Goal: Task Accomplishment & Management: Complete application form

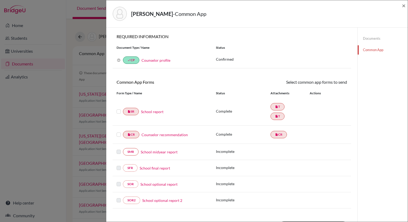
click at [174, 134] on link "Counselor recommendation" at bounding box center [165, 135] width 46 height 6
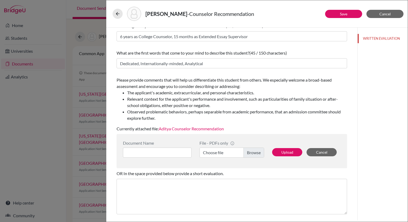
scroll to position [49, 0]
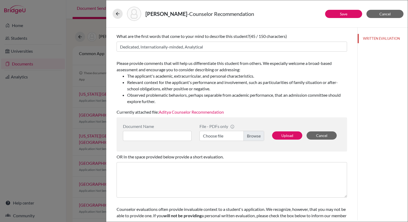
click at [213, 113] on link "Aditya Counselor Recommendation" at bounding box center [191, 111] width 65 height 5
click at [319, 135] on button "Cancel" at bounding box center [322, 135] width 30 height 8
click at [285, 136] on button "Upload" at bounding box center [287, 135] width 30 height 8
click at [132, 135] on input at bounding box center [157, 136] width 69 height 10
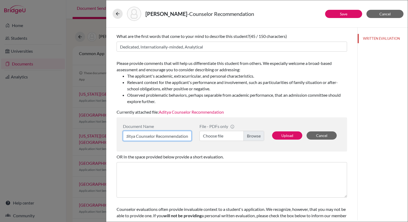
type input "Aditya Counselor Recommendation"
click at [252, 138] on label "Choose file" at bounding box center [232, 136] width 65 height 10
click at [252, 138] on input "Choose file" at bounding box center [232, 136] width 65 height 10
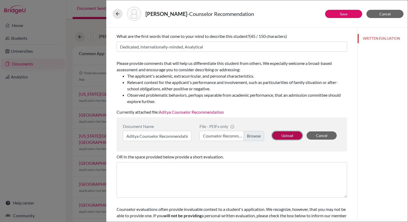
click at [293, 137] on button "Upload" at bounding box center [287, 135] width 30 height 8
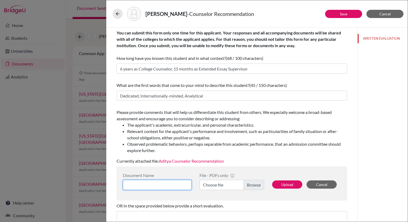
click at [178, 184] on input at bounding box center [157, 185] width 69 height 10
type input "Aditya"
click at [256, 184] on label "Choose file" at bounding box center [232, 185] width 65 height 10
click at [256, 184] on input "Choose file" at bounding box center [232, 185] width 65 height 10
click at [116, 13] on icon at bounding box center [117, 13] width 5 height 5
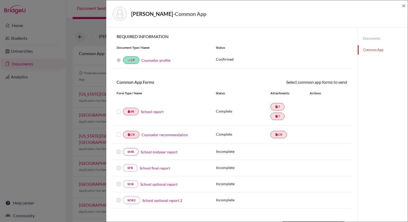
click at [369, 39] on link "Documents" at bounding box center [383, 38] width 50 height 9
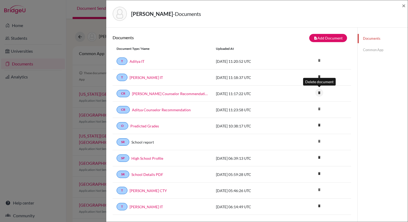
click at [319, 92] on icon "delete" at bounding box center [319, 93] width 8 height 8
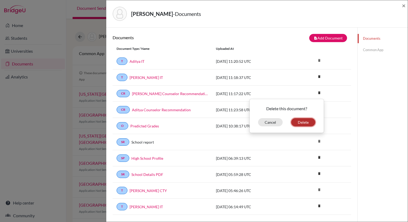
click at [305, 119] on button "Delete" at bounding box center [303, 122] width 24 height 8
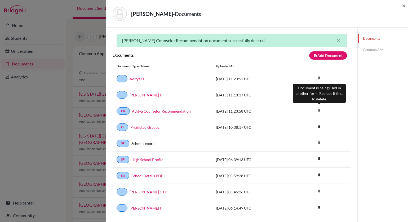
click at [320, 109] on icon "delete" at bounding box center [319, 110] width 8 height 8
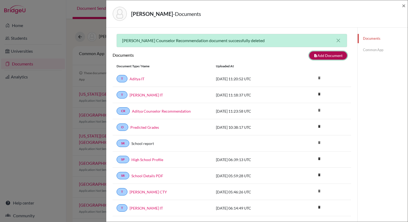
click at [334, 54] on button "note_add Add Document" at bounding box center [328, 55] width 38 height 8
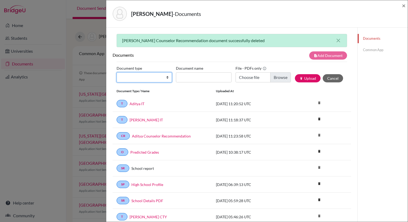
click at [134, 76] on select "Change explanation for Common App reports Counselor recommendation Internationa…" at bounding box center [144, 77] width 55 height 10
select select "4"
click at [117, 72] on select "Change explanation for Common App reports Counselor recommendation Internationa…" at bounding box center [144, 77] width 55 height 10
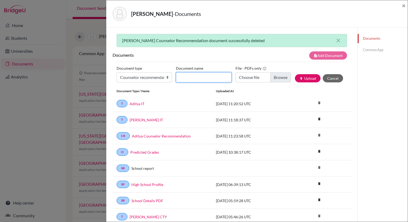
click at [192, 78] on input "Document name" at bounding box center [203, 77] width 55 height 10
click at [212, 77] on input "[PERSON_NAME] Counselor Recommendation" at bounding box center [203, 77] width 55 height 10
click at [226, 78] on input "[PERSON_NAME] Counselor Recommendation1" at bounding box center [203, 77] width 55 height 10
type input "[PERSON_NAME] Counselor Recommendation 1"
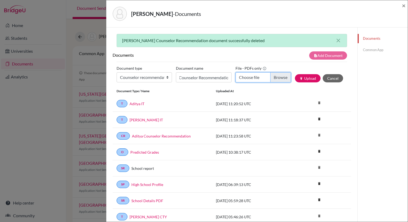
scroll to position [0, 0]
click at [280, 78] on input "Choose file" at bounding box center [263, 77] width 55 height 10
type input "C:\fakepath\Counselor Recommendation [PERSON_NAME] (1).pdf"
click at [310, 78] on button "publish Upload" at bounding box center [308, 78] width 26 height 8
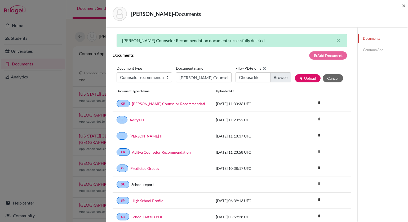
click at [370, 50] on link "Common App" at bounding box center [383, 49] width 50 height 9
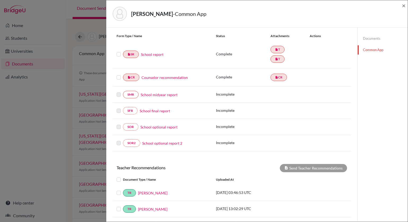
scroll to position [59, 0]
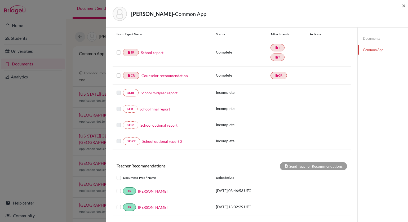
click at [154, 73] on link "Counselor recommendation" at bounding box center [165, 76] width 46 height 6
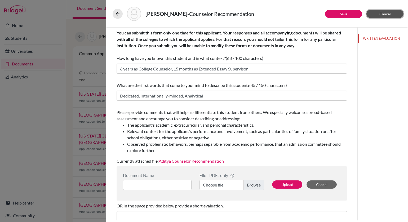
click at [386, 12] on span "Cancel" at bounding box center [384, 14] width 11 height 5
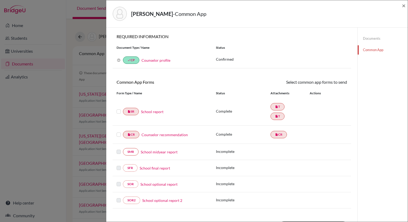
click at [176, 134] on link "Counselor recommendation" at bounding box center [165, 135] width 46 height 6
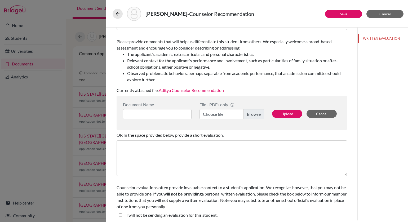
scroll to position [72, 0]
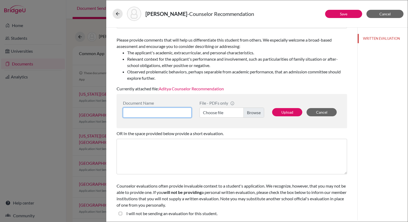
click at [159, 111] on input at bounding box center [157, 113] width 69 height 10
type input "Aditya Counselor Recommendation"
click at [259, 113] on label "Choose file" at bounding box center [232, 113] width 65 height 10
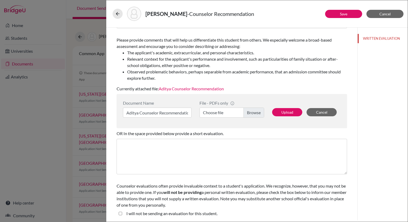
click at [259, 113] on input "Choose file" at bounding box center [232, 113] width 65 height 10
click at [284, 113] on button "Upload" at bounding box center [287, 112] width 30 height 8
click at [378, 39] on button "WRITTEN EVALUATION" at bounding box center [383, 38] width 50 height 9
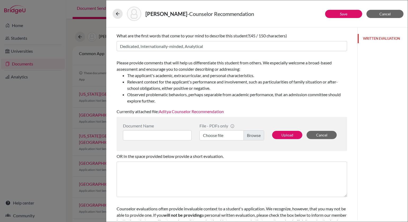
scroll to position [48, 0]
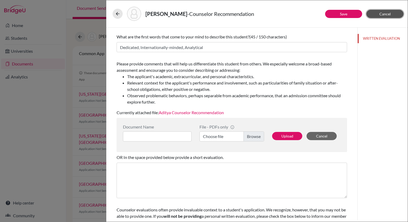
click at [385, 15] on span "Cancel" at bounding box center [384, 14] width 11 height 5
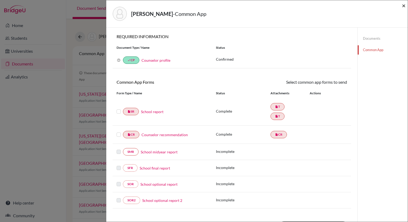
click at [404, 6] on span "×" at bounding box center [404, 6] width 4 height 8
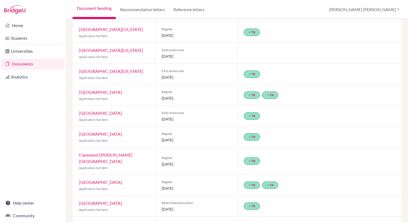
scroll to position [204, 0]
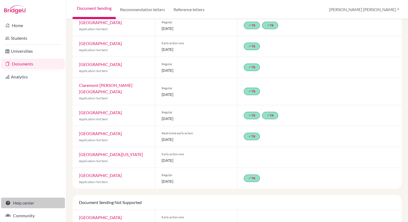
click at [20, 202] on link "Help center" at bounding box center [33, 203] width 64 height 11
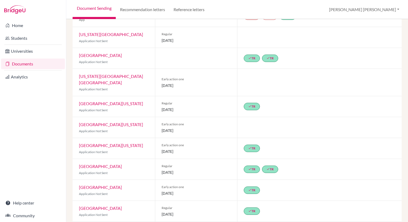
scroll to position [52, 0]
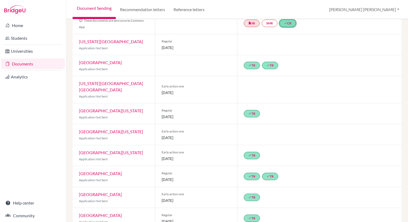
click at [290, 24] on link "done CR" at bounding box center [288, 23] width 16 height 7
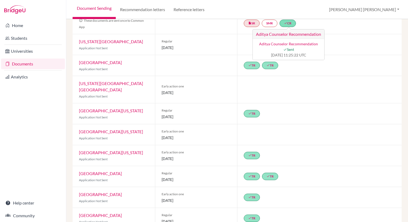
click at [287, 42] on link "Aditya Counselor Recommendation" at bounding box center [288, 44] width 59 height 5
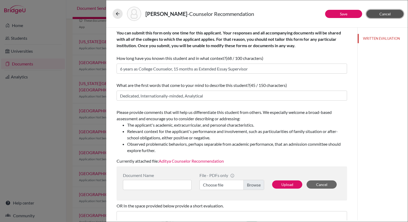
click at [386, 12] on span "Cancel" at bounding box center [384, 14] width 11 height 5
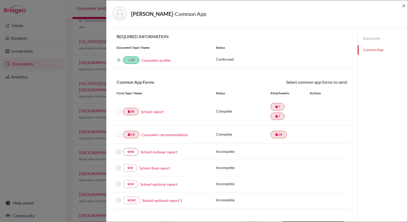
click at [375, 38] on link "Documents" at bounding box center [383, 38] width 50 height 9
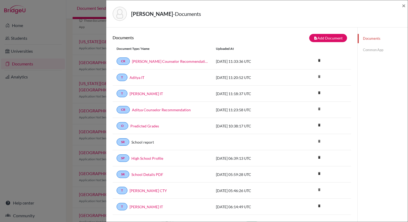
click at [151, 61] on link "[PERSON_NAME] Counselor Recommendation 1" at bounding box center [170, 62] width 76 height 6
click at [378, 51] on link "Common App" at bounding box center [383, 49] width 50 height 9
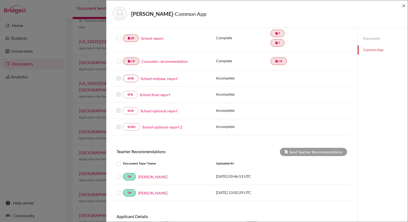
scroll to position [82, 0]
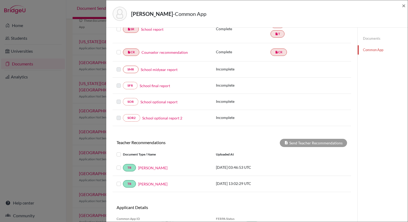
click at [162, 100] on link "School optional report" at bounding box center [158, 102] width 37 height 6
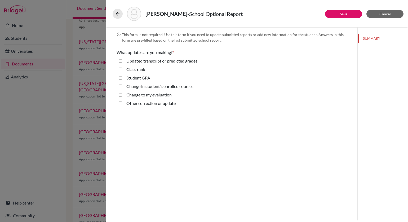
click at [120, 94] on evaluation "Change to my evaluation" at bounding box center [120, 95] width 3 height 6
checkbox evaluation "true"
click at [343, 15] on link "Save" at bounding box center [343, 14] width 7 height 5
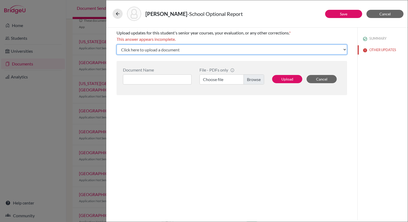
click at [213, 49] on select "Click here to upload a document Upload New File" at bounding box center [232, 50] width 231 height 10
select select "Upload New File"
click at [117, 45] on select "Click here to upload a document Upload New File" at bounding box center [232, 50] width 231 height 10
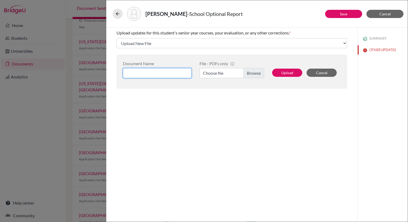
click at [159, 69] on input at bounding box center [157, 73] width 69 height 10
type input "C"
type input "Revised Counselor Recommendation for [PERSON_NAME]"
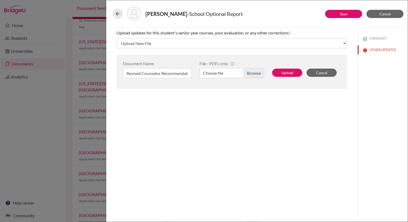
click at [260, 73] on label "Choose file" at bounding box center [232, 73] width 65 height 10
click at [260, 73] on input "Choose file" at bounding box center [232, 73] width 65 height 10
click at [285, 72] on button "Upload" at bounding box center [287, 73] width 30 height 8
select select "686573"
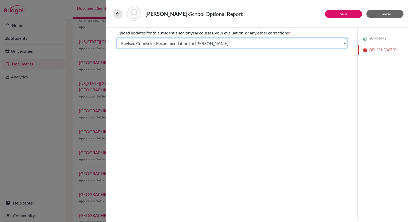
click at [344, 41] on select "Select existing document or upload a new one Revised Counselor Recommendation f…" at bounding box center [232, 43] width 231 height 10
click at [117, 38] on select "Select existing document or upload a new one Revised Counselor Recommendation f…" at bounding box center [232, 43] width 231 height 10
click at [344, 41] on select "Select existing document or upload a new one Revised Counselor Recommendation f…" at bounding box center [232, 43] width 231 height 10
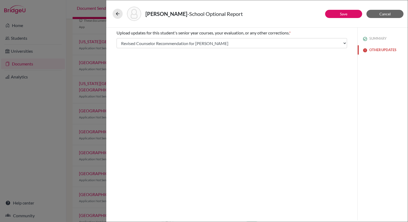
click at [376, 50] on button "OTHER UPDATES" at bounding box center [383, 49] width 50 height 9
click at [345, 15] on link "Save" at bounding box center [343, 14] width 7 height 5
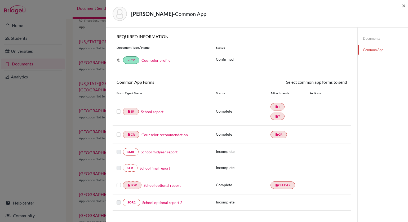
click at [176, 183] on link "School optional report" at bounding box center [162, 186] width 37 height 6
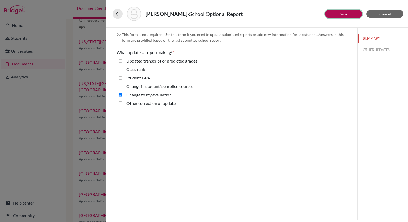
click at [346, 14] on link "Save" at bounding box center [343, 14] width 7 height 5
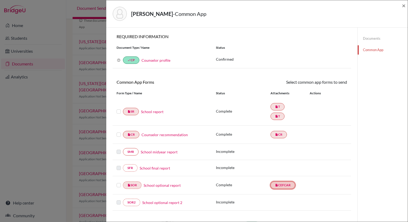
click at [289, 182] on link "insert_drive_file CEFCAR" at bounding box center [283, 185] width 25 height 7
click at [288, 183] on link "insert_drive_file CEFCAR" at bounding box center [283, 185] width 25 height 7
click at [281, 182] on link "insert_drive_file CEFCAR" at bounding box center [283, 185] width 25 height 7
click at [136, 182] on link "insert_drive_file SOR" at bounding box center [132, 185] width 19 height 7
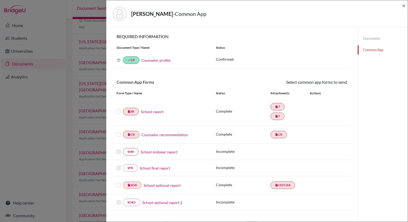
click at [166, 183] on link "School optional report" at bounding box center [162, 186] width 37 height 6
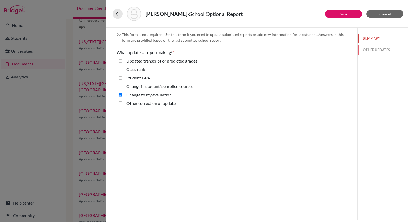
click at [373, 49] on button "OTHER UPDATES" at bounding box center [383, 49] width 50 height 9
select select "686573"
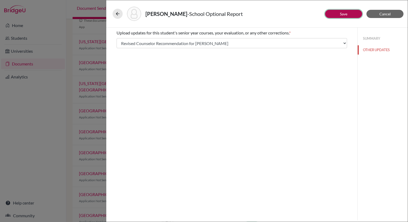
click at [346, 16] on link "Save" at bounding box center [343, 14] width 7 height 5
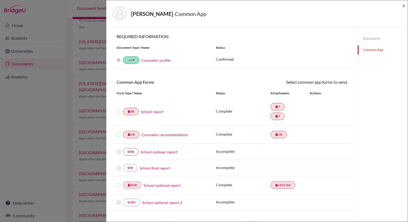
click at [118, 182] on label at bounding box center [119, 182] width 4 height 0
click at [0, 0] on input "checkbox" at bounding box center [0, 0] width 0 height 0
click at [338, 84] on link "Send" at bounding box center [336, 83] width 22 height 8
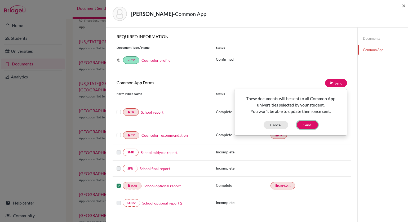
click at [306, 126] on button "Send" at bounding box center [307, 125] width 21 height 8
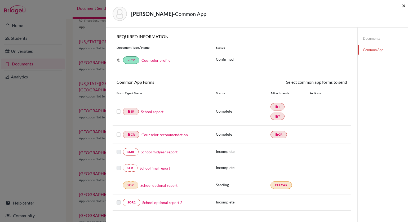
click at [404, 5] on span "×" at bounding box center [404, 6] width 4 height 8
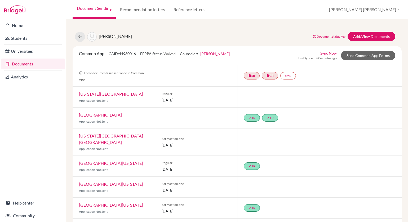
click at [328, 53] on link "Sync Now" at bounding box center [328, 53] width 16 height 6
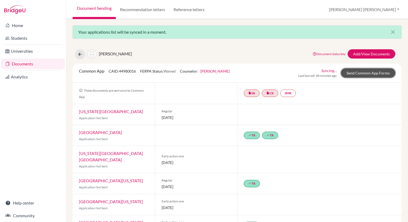
click at [361, 72] on link "Send Common App Forms" at bounding box center [368, 72] width 54 height 9
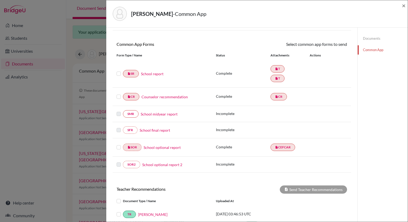
scroll to position [42, 0]
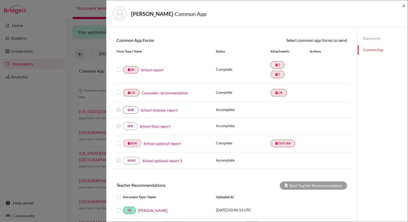
click at [118, 140] on label at bounding box center [119, 140] width 4 height 0
click at [0, 0] on input "checkbox" at bounding box center [0, 0] width 0 height 0
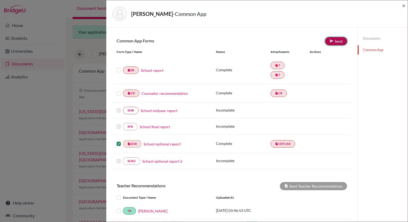
click at [338, 41] on link "Send" at bounding box center [336, 41] width 22 height 8
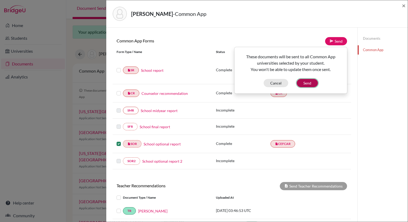
click at [310, 83] on button "Send" at bounding box center [307, 83] width 21 height 8
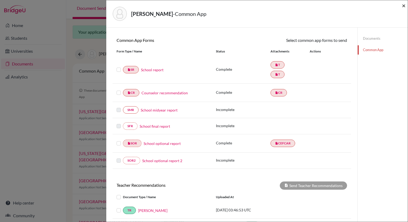
click at [403, 7] on span "×" at bounding box center [404, 6] width 4 height 8
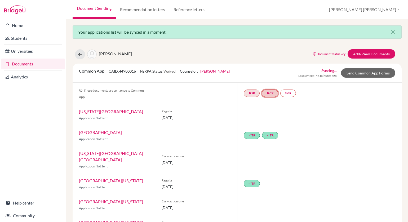
click at [273, 92] on link "insert_drive_file CR" at bounding box center [270, 93] width 16 height 7
click at [278, 78] on link "Aditya Counselor Recommendation" at bounding box center [271, 78] width 59 height 5
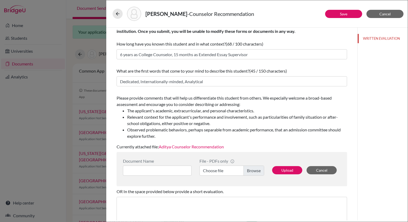
scroll to position [16, 0]
